Goal: Task Accomplishment & Management: Manage account settings

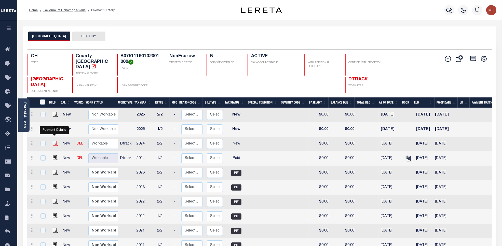
click at [54, 141] on img "" at bounding box center [55, 143] width 5 height 5
checkbox input "true"
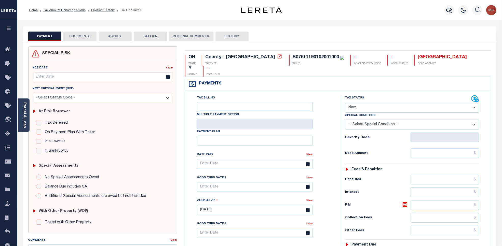
click at [356, 103] on select "- Select Status Code - Open Due/Unpaid Paid Incomplete No Tax Due Internal Refu…" at bounding box center [412, 108] width 134 height 10
select select "PYD"
click at [345, 103] on select "- Select Status Code - Open Due/Unpaid Paid Incomplete No Tax Due Internal Refu…" at bounding box center [412, 108] width 134 height 10
type input "[DATE]"
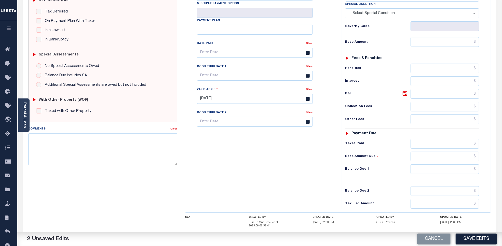
scroll to position [134, 0]
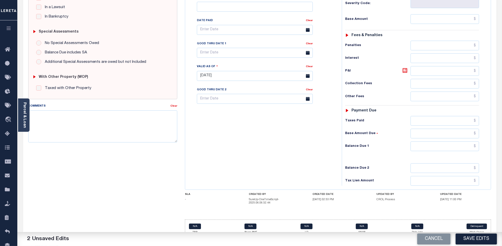
click at [403, 144] on h6 "Balance Due 1" at bounding box center [377, 146] width 65 height 4
click at [435, 142] on input "text" at bounding box center [444, 147] width 69 height 10
type input "$0.00"
type input "$.00"
type input "$0.00"
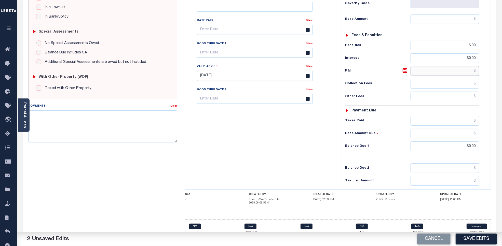
type input "$.00"
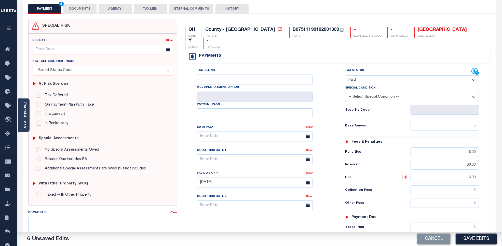
scroll to position [0, 0]
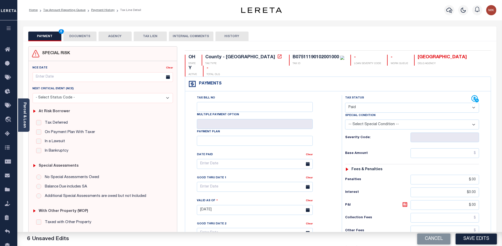
click at [84, 34] on button "DOCUMENTS" at bounding box center [79, 37] width 33 height 10
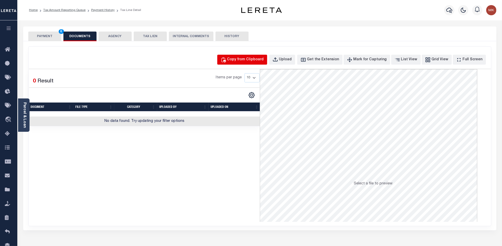
click at [249, 60] on div "Copy from Clipboard" at bounding box center [245, 60] width 37 height 6
select select "POP"
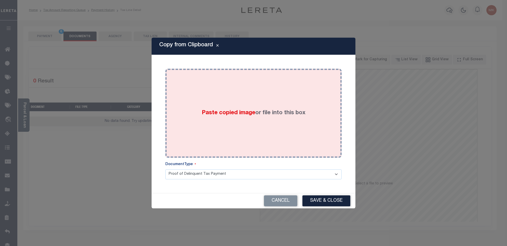
click at [241, 128] on div "Paste copied image or file into this box" at bounding box center [253, 113] width 168 height 81
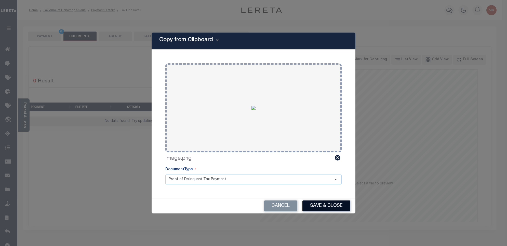
click at [324, 205] on button "Save & Close" at bounding box center [326, 206] width 48 height 11
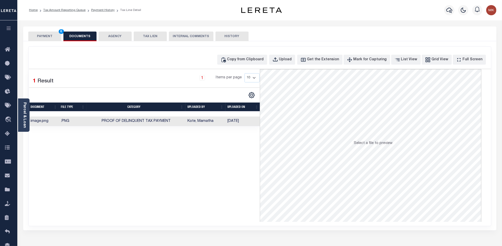
click at [49, 39] on button "PAYMENT 6" at bounding box center [44, 37] width 33 height 10
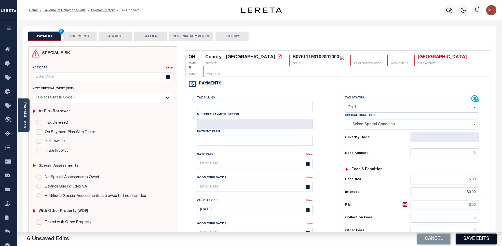
click at [476, 241] on button "Save Edits" at bounding box center [475, 239] width 41 height 11
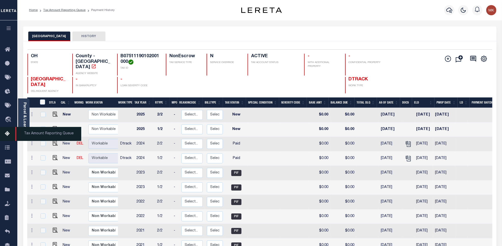
click at [14, 138] on link "Tax Amount Reporting Queue" at bounding box center [8, 134] width 17 height 14
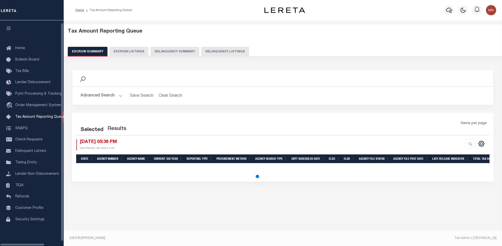
click at [207, 49] on button "Delinquency Listings" at bounding box center [225, 52] width 48 height 10
select select "100"
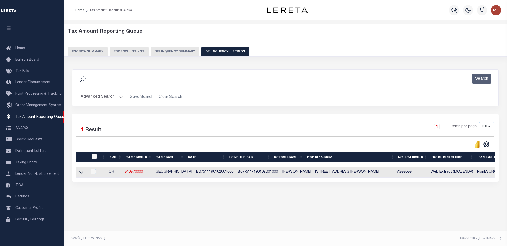
click at [93, 157] on input "checkbox" at bounding box center [94, 156] width 5 height 5
checkbox input "true"
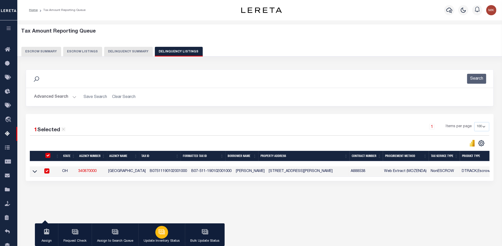
click at [167, 236] on button "Update Inventory Status" at bounding box center [161, 234] width 47 height 23
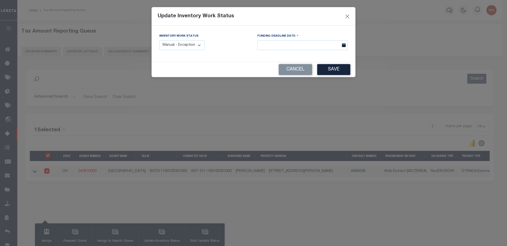
click at [184, 43] on select "Manual - Exception Pended - Awaiting Search Late Add Exception Completed" at bounding box center [181, 45] width 45 height 10
select select "4"
click at [159, 40] on select "Manual - Exception Pended - Awaiting Search Late Add Exception Completed" at bounding box center [181, 45] width 45 height 10
click at [334, 72] on button "Save" at bounding box center [333, 69] width 33 height 11
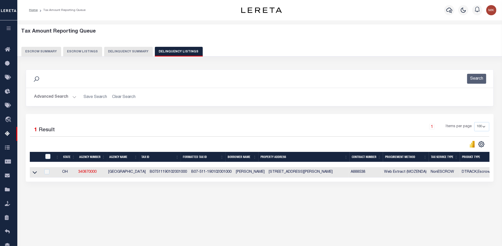
click at [74, 89] on div "Advanced Search Save Search Clear Search tblassign_wrapper_dynamictable_____Def…" at bounding box center [259, 97] width 467 height 18
click at [70, 96] on button "Advanced Search" at bounding box center [55, 97] width 42 height 10
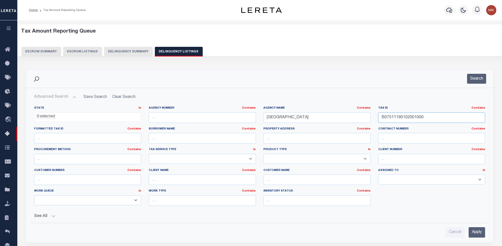
click at [394, 120] on input "B07511190102001000" at bounding box center [431, 118] width 107 height 10
paste input "2"
type input "B07511190102002000"
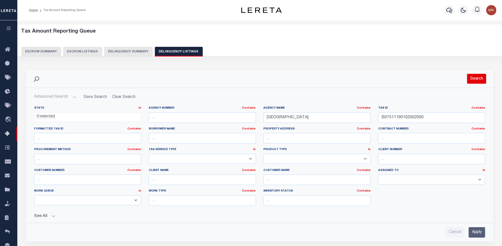
click at [482, 75] on button "Search" at bounding box center [476, 79] width 19 height 10
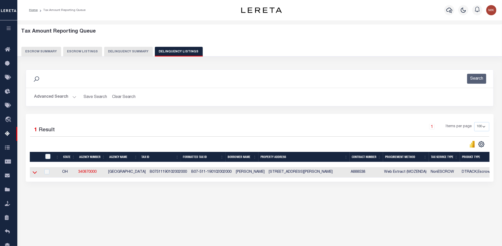
click at [36, 175] on icon at bounding box center [35, 172] width 4 height 5
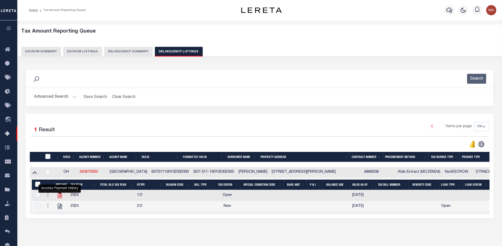
click at [59, 199] on icon "" at bounding box center [60, 195] width 7 height 7
checkbox input "true"
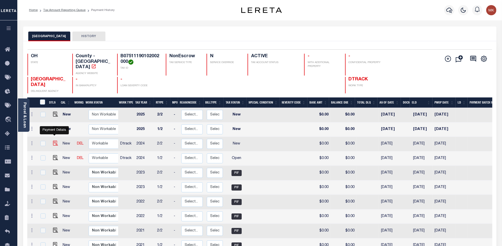
click at [53, 141] on img "" at bounding box center [55, 143] width 5 height 5
checkbox input "true"
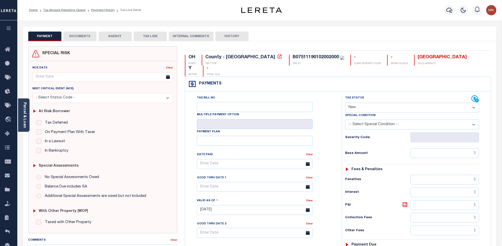
click at [373, 103] on select "- Select Status Code - Open Due/Unpaid Paid Incomplete No Tax Due Internal Refu…" at bounding box center [412, 108] width 134 height 10
select select "PYD"
click at [345, 103] on select "- Select Status Code - Open Due/Unpaid Paid Incomplete No Tax Due Internal Refu…" at bounding box center [412, 108] width 134 height 10
type input "[DATE]"
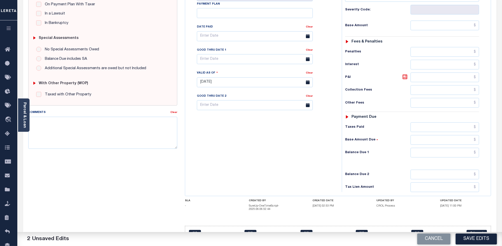
scroll to position [134, 0]
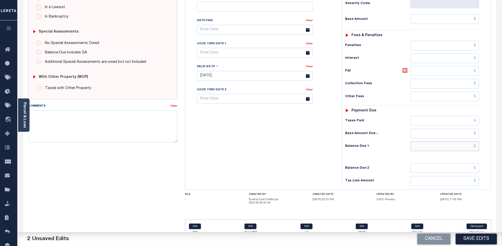
click at [417, 142] on input "text" at bounding box center [444, 147] width 69 height 10
type input "$0.00"
type input "$.00"
type input "$0.00"
type input "$.00"
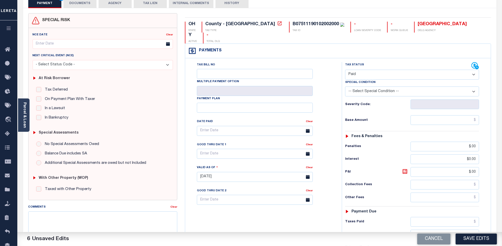
scroll to position [0, 0]
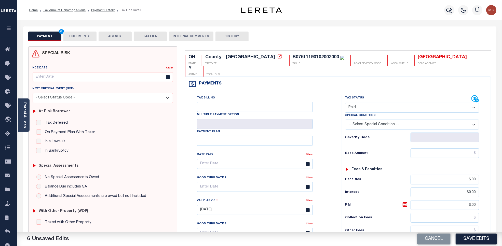
click at [86, 37] on button "DOCUMENTS" at bounding box center [79, 37] width 33 height 10
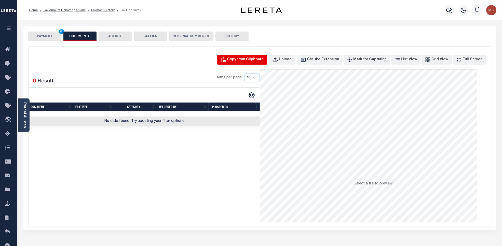
click at [247, 61] on div "Copy from Clipboard" at bounding box center [245, 60] width 37 height 6
select select "POP"
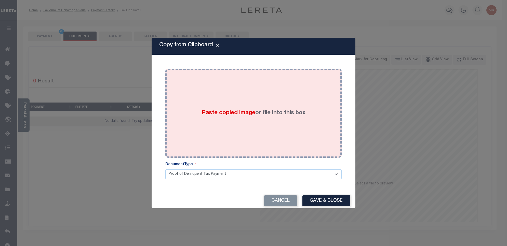
click at [250, 107] on div "Paste copied image or file into this box" at bounding box center [253, 113] width 168 height 81
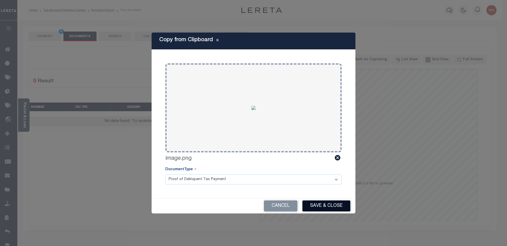
click at [313, 206] on button "Save & Close" at bounding box center [326, 206] width 48 height 11
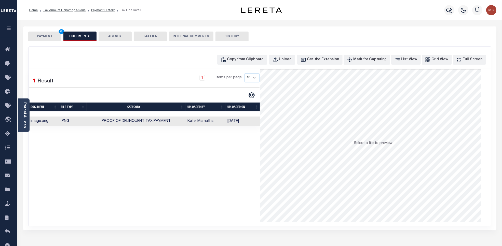
click at [45, 40] on button "PAYMENT 6" at bounding box center [44, 37] width 33 height 10
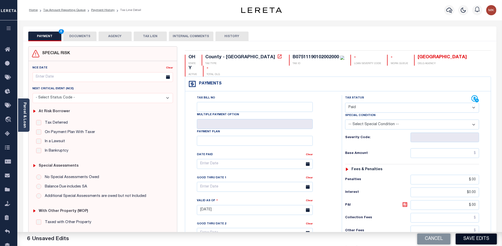
click at [473, 241] on button "Save Edits" at bounding box center [475, 239] width 41 height 11
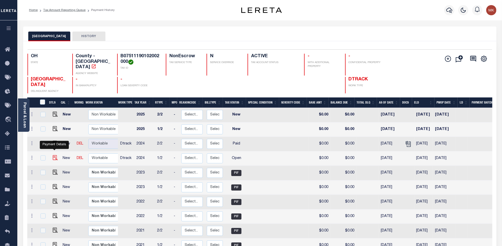
click at [53, 155] on img "" at bounding box center [55, 157] width 5 height 5
checkbox input "true"
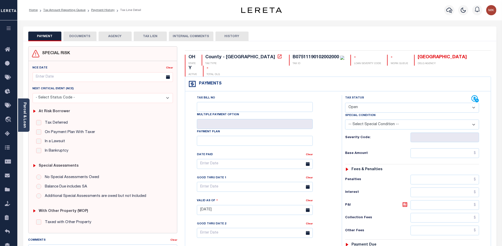
click at [366, 103] on select "- Select Status Code - Open Due/Unpaid Paid Incomplete No Tax Due Internal Refu…" at bounding box center [412, 108] width 134 height 10
select select "PYD"
click at [345, 103] on select "- Select Status Code - Open Due/Unpaid Paid Incomplete No Tax Due Internal Refu…" at bounding box center [412, 108] width 134 height 10
type input "[DATE]"
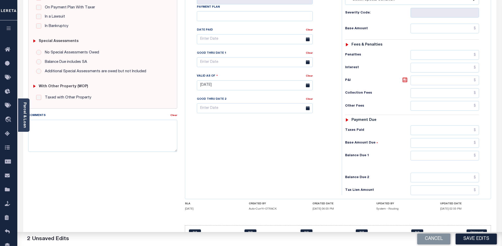
scroll to position [127, 0]
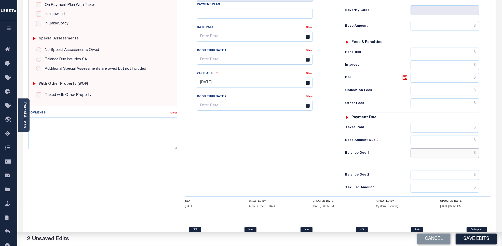
click at [429, 148] on input "text" at bounding box center [444, 153] width 69 height 10
type input "$0.00"
type input "$.00"
type input "$0.00"
type input "$.00"
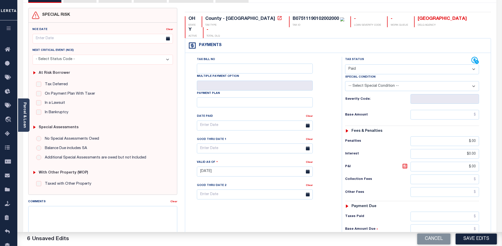
scroll to position [0, 0]
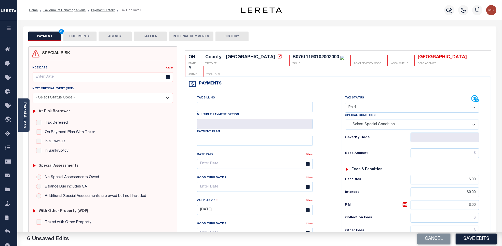
click at [83, 35] on button "DOCUMENTS" at bounding box center [79, 37] width 33 height 10
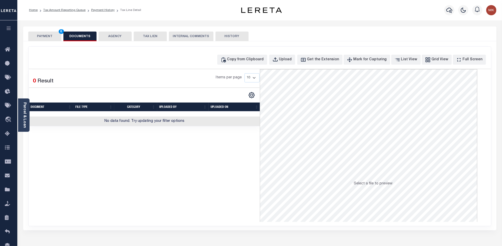
click at [242, 51] on div "Copy from Clipboard Upload Get the Extension Mark for Capturing Got it List Vie…" at bounding box center [260, 136] width 462 height 179
click at [251, 60] on div "Copy from Clipboard" at bounding box center [245, 60] width 37 height 6
select select "POP"
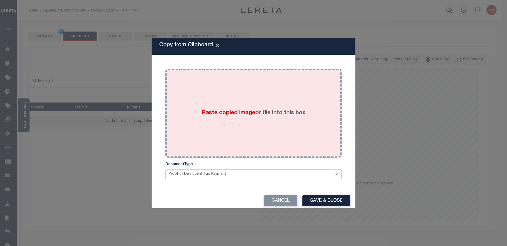
click at [238, 120] on div "Paste copied image or file into this box" at bounding box center [253, 113] width 168 height 81
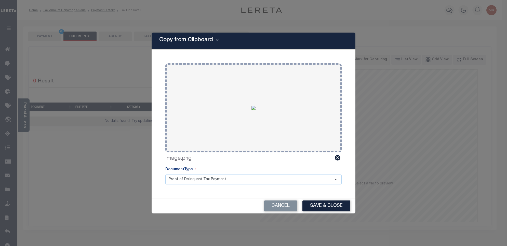
click at [320, 207] on button "Save & Close" at bounding box center [326, 206] width 48 height 11
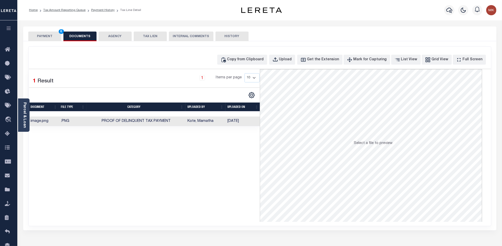
click at [34, 34] on button "PAYMENT 6" at bounding box center [44, 37] width 33 height 10
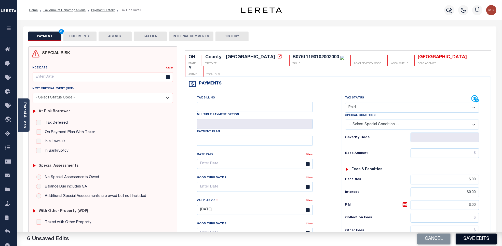
click at [482, 237] on button "Save Edits" at bounding box center [475, 239] width 41 height 11
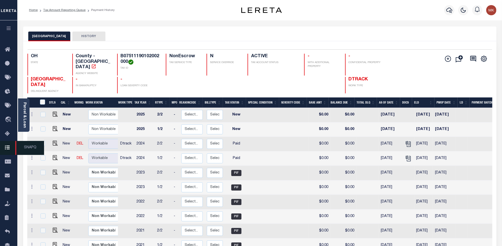
click at [9, 142] on link "SNAPQ" at bounding box center [8, 148] width 17 height 14
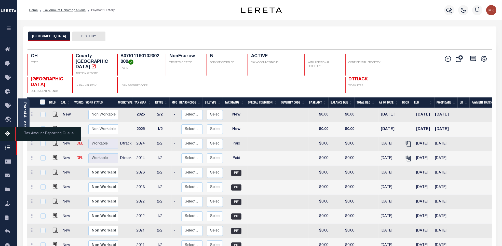
click at [7, 130] on link "Tax Amount Reporting Queue" at bounding box center [8, 134] width 17 height 14
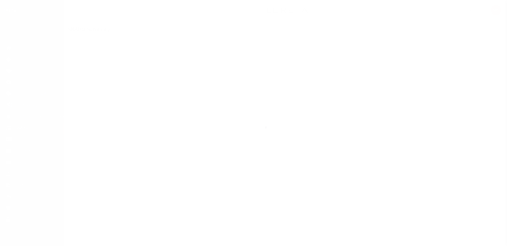
scroll to position [2, 0]
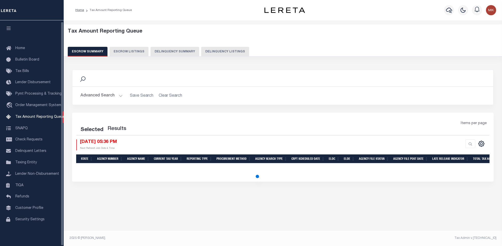
click at [211, 49] on button "Delinquency Listings" at bounding box center [225, 52] width 48 height 10
select select "100"
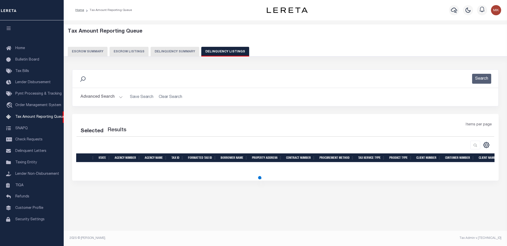
select select "100"
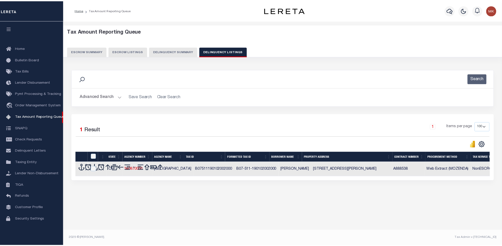
scroll to position [2, 0]
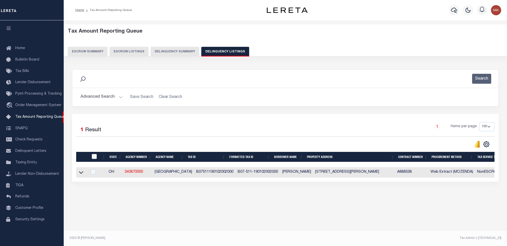
click at [94, 157] on input "checkbox" at bounding box center [94, 156] width 5 height 5
checkbox input "true"
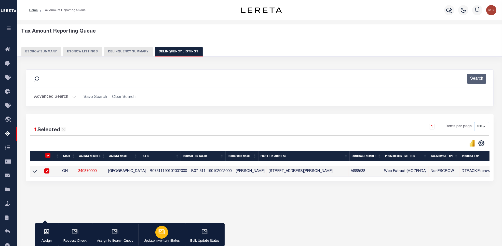
click at [154, 235] on button "Update Inventory Status" at bounding box center [161, 234] width 47 height 23
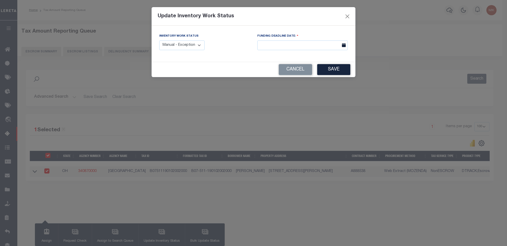
click at [185, 45] on select "Manual - Exception Pended - Awaiting Search Late Add Exception Completed" at bounding box center [181, 45] width 45 height 10
select select "4"
click at [159, 40] on select "Manual - Exception Pended - Awaiting Search Late Add Exception Completed" at bounding box center [181, 45] width 45 height 10
click at [335, 69] on button "Save" at bounding box center [333, 69] width 33 height 11
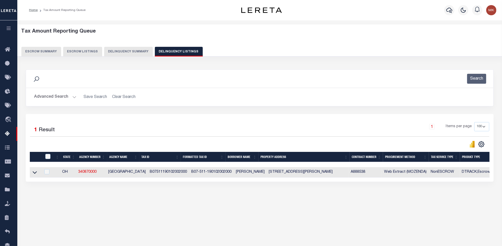
click at [63, 96] on button "Advanced Search" at bounding box center [55, 97] width 42 height 10
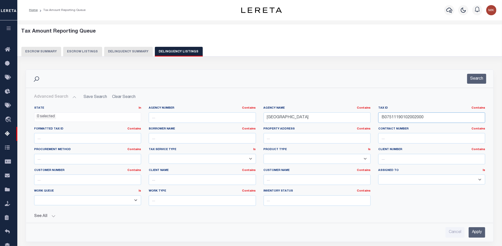
click at [401, 120] on input "B07511190102002000" at bounding box center [431, 118] width 107 height 10
paste input "4009"
type input "B07511190104009000"
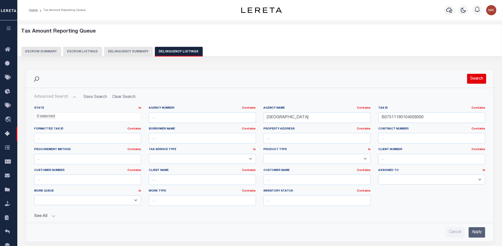
click at [476, 78] on button "Search" at bounding box center [476, 79] width 19 height 10
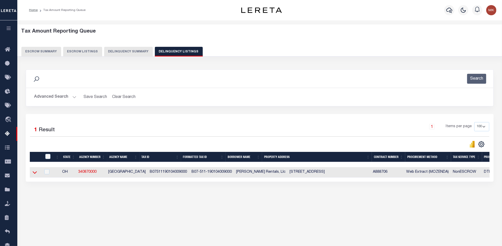
click at [33, 173] on icon at bounding box center [35, 172] width 4 height 5
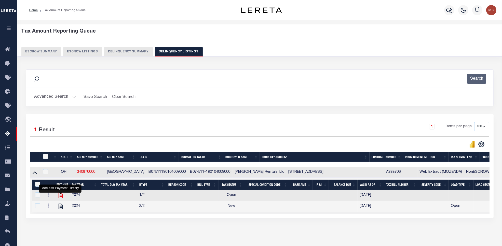
click at [60, 198] on icon "" at bounding box center [60, 195] width 4 height 5
checkbox input "true"
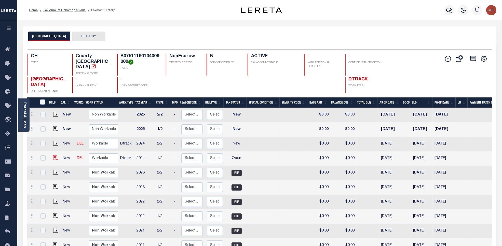
click at [53, 155] on img at bounding box center [55, 157] width 5 height 5
checkbox input "true"
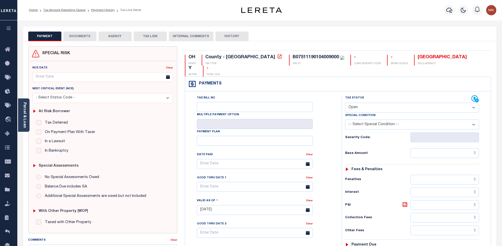
click at [359, 103] on select "- Select Status Code - Open Due/Unpaid Paid Incomplete No Tax Due Internal Refu…" at bounding box center [412, 108] width 134 height 10
select select "PYD"
click at [345, 103] on select "- Select Status Code - Open Due/Unpaid Paid Incomplete No Tax Due Internal Refu…" at bounding box center [412, 108] width 134 height 10
type input "[DATE]"
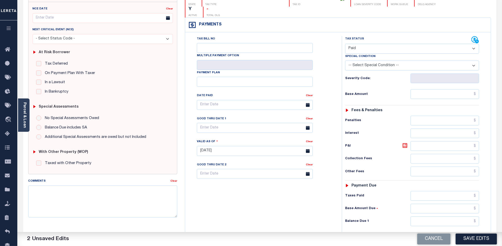
scroll to position [95, 0]
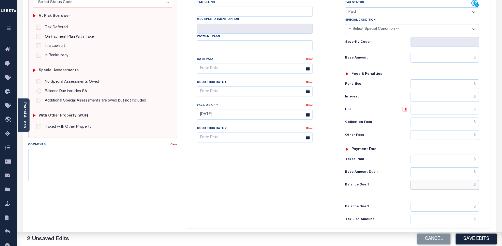
click at [431, 180] on input "text" at bounding box center [444, 185] width 69 height 10
type input "$0.00"
type input "$.00"
type input "$0.00"
type input "$.00"
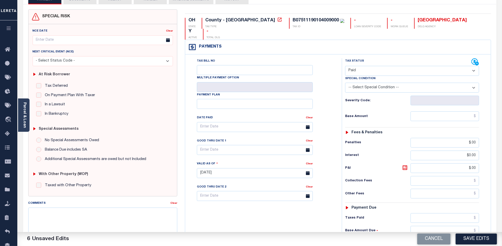
scroll to position [0, 0]
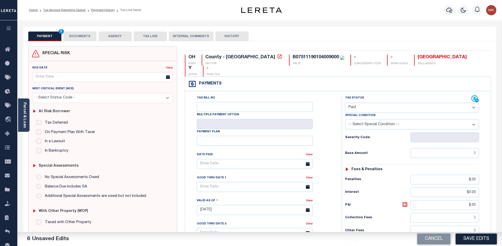
click at [69, 39] on button "DOCUMENTS" at bounding box center [79, 37] width 33 height 10
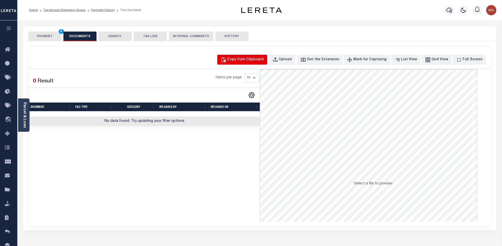
click at [244, 59] on div "Copy from Clipboard" at bounding box center [245, 60] width 37 height 6
select select "POP"
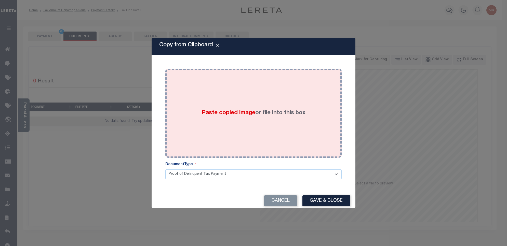
click at [236, 117] on label "Paste copied image or file into this box" at bounding box center [254, 113] width 104 height 8
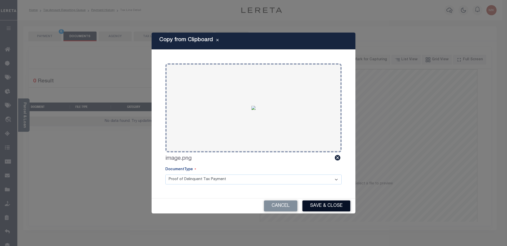
click at [336, 208] on button "Save & Close" at bounding box center [326, 206] width 48 height 11
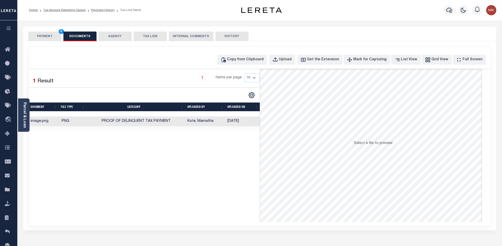
click at [42, 37] on button "PAYMENT 6" at bounding box center [44, 37] width 33 height 10
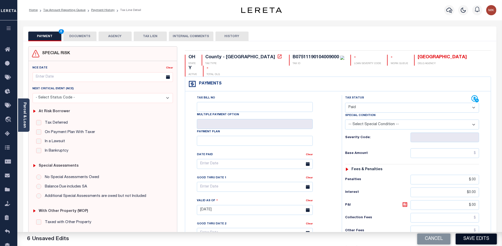
click at [471, 237] on button "Save Edits" at bounding box center [475, 239] width 41 height 11
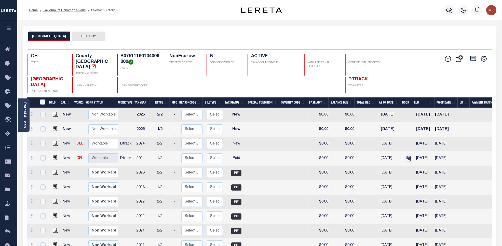
click at [58, 139] on td at bounding box center [54, 144] width 12 height 15
checkbox input "true"
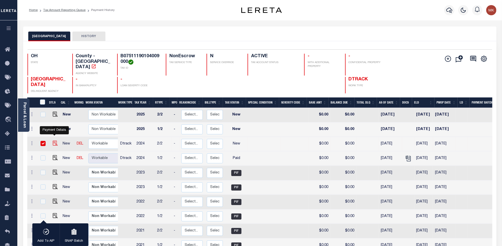
click at [55, 141] on img "" at bounding box center [55, 143] width 5 height 5
checkbox input "false"
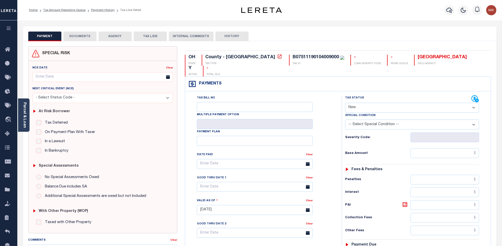
click at [367, 103] on select "- Select Status Code - Open Due/Unpaid Paid Incomplete No Tax Due Internal Refu…" at bounding box center [412, 108] width 134 height 10
select select "PYD"
click at [345, 103] on select "- Select Status Code - Open Due/Unpaid Paid Incomplete No Tax Due Internal Refu…" at bounding box center [412, 108] width 134 height 10
type input "[DATE]"
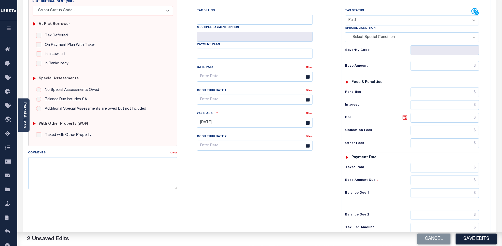
scroll to position [134, 0]
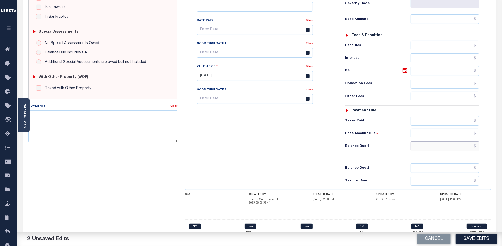
click at [419, 142] on input "text" at bounding box center [444, 147] width 69 height 10
type input "$0.00"
type input "$.00"
type input "$0.00"
type input "$.00"
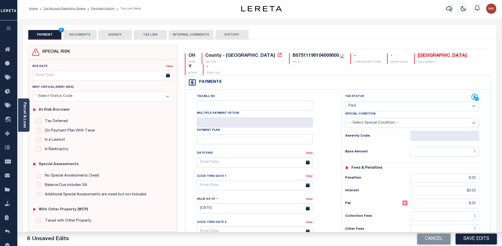
scroll to position [0, 0]
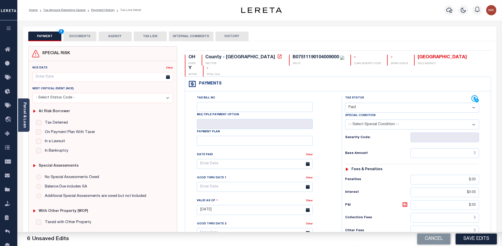
click at [85, 35] on button "DOCUMENTS" at bounding box center [79, 37] width 33 height 10
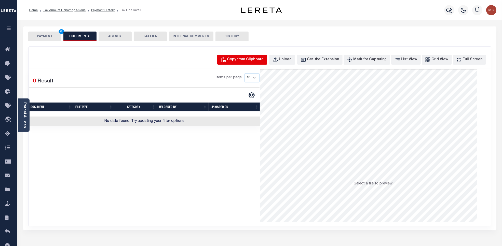
click at [264, 59] on div "Copy from Clipboard" at bounding box center [245, 60] width 37 height 6
select select "POP"
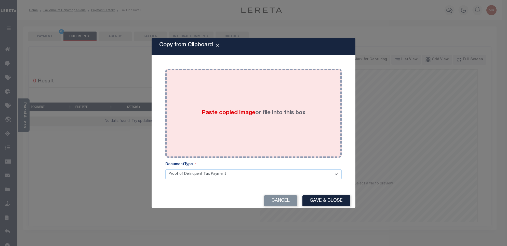
click at [275, 113] on label "Paste copied image or file into this box" at bounding box center [254, 113] width 104 height 8
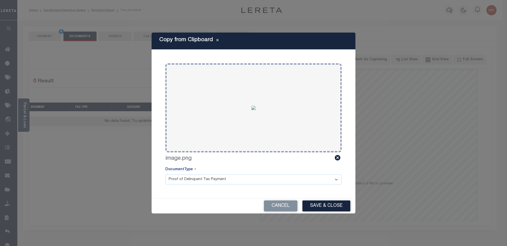
click at [333, 215] on div "Copy from Clipboard Paste copied image or file into this box Select file or dra…" at bounding box center [253, 123] width 507 height 246
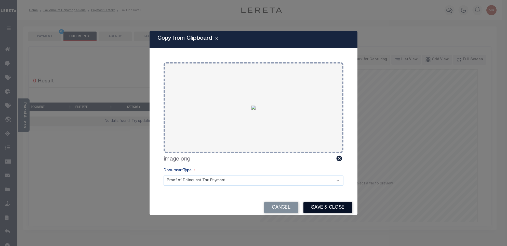
click at [331, 210] on button "Save & Close" at bounding box center [327, 207] width 49 height 11
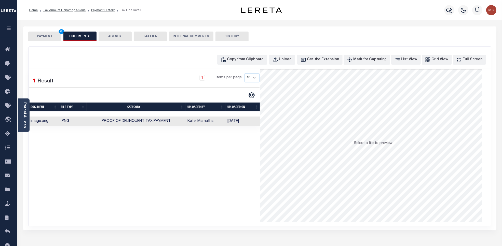
click at [44, 37] on button "PAYMENT 6" at bounding box center [44, 37] width 33 height 10
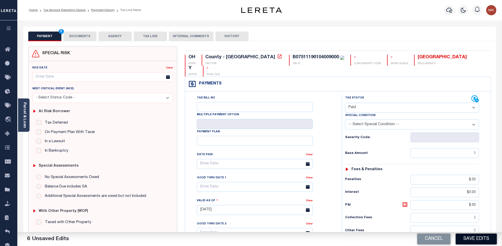
click at [472, 237] on button "Save Edits" at bounding box center [475, 239] width 41 height 11
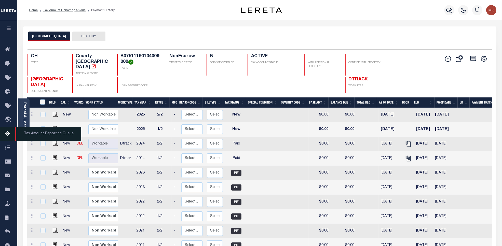
click at [6, 137] on icon at bounding box center [9, 134] width 8 height 6
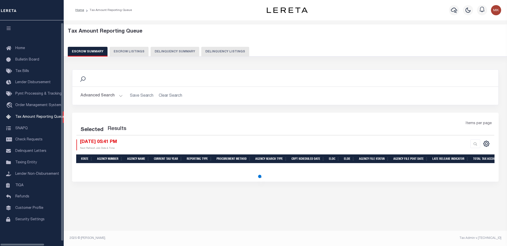
click at [211, 48] on button "Delinquency Listings" at bounding box center [225, 52] width 48 height 10
select select "100"
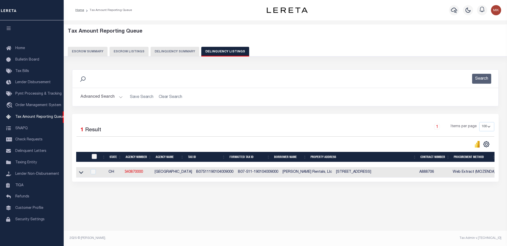
click at [95, 157] on input "checkbox" at bounding box center [94, 156] width 5 height 5
checkbox input "true"
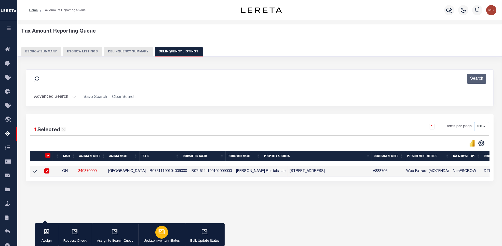
click at [160, 231] on icon "button" at bounding box center [161, 231] width 4 height 2
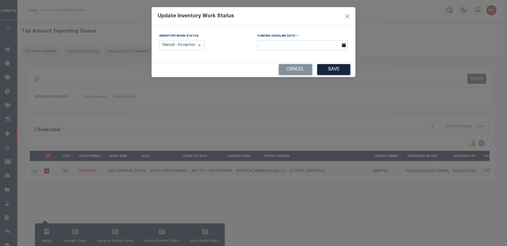
click at [193, 41] on select "Manual - Exception Pended - Awaiting Search Late Add Exception Completed" at bounding box center [181, 45] width 45 height 10
select select "4"
click at [159, 40] on select "Manual - Exception Pended - Awaiting Search Late Add Exception Completed" at bounding box center [181, 45] width 45 height 10
click at [325, 68] on button "Save" at bounding box center [333, 69] width 33 height 11
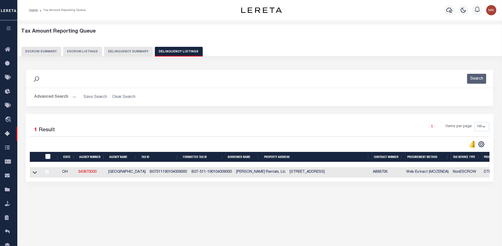
click at [62, 100] on button "Advanced Search" at bounding box center [55, 97] width 42 height 10
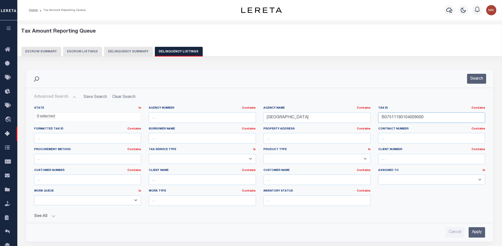
click at [401, 119] on input "B07511190104009000" at bounding box center [431, 118] width 107 height 10
paste input "10"
type input "B07511190104010000"
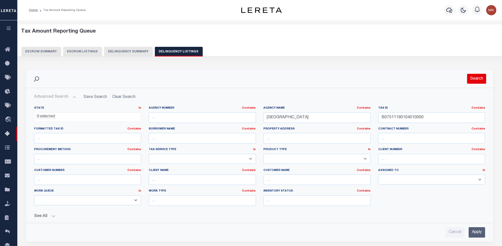
click at [475, 82] on button "Search" at bounding box center [476, 79] width 19 height 10
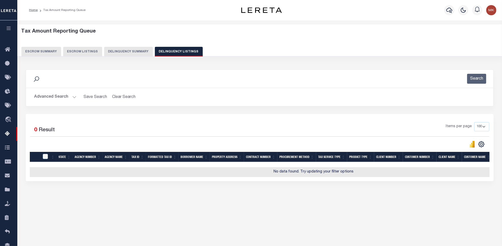
click at [68, 92] on button "Advanced Search" at bounding box center [55, 97] width 42 height 10
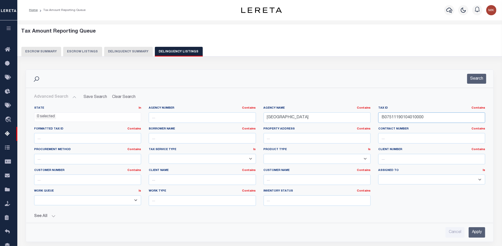
click at [407, 118] on input "B07511190104010000" at bounding box center [431, 118] width 107 height 10
click at [473, 77] on button "Search" at bounding box center [476, 79] width 19 height 10
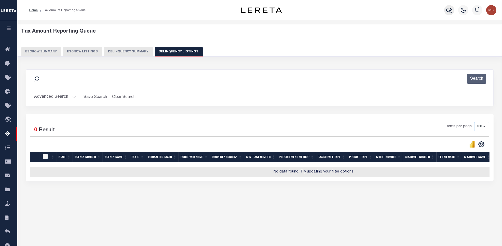
click at [451, 10] on icon "button" at bounding box center [449, 10] width 6 height 5
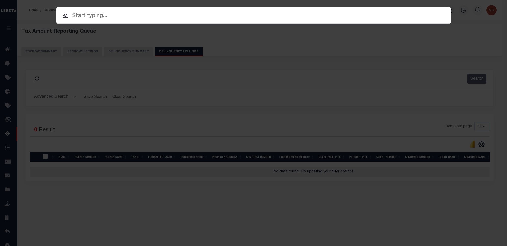
click at [108, 18] on input "text" at bounding box center [253, 15] width 394 height 9
paste input "10029554"
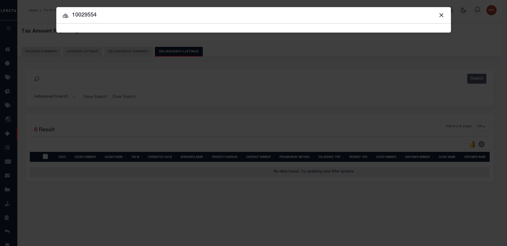
type input "10029554"
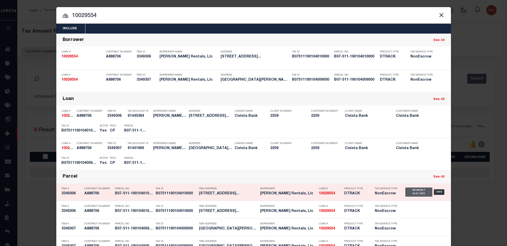
click at [415, 193] on div "Payment History" at bounding box center [418, 192] width 27 height 9
